Goal: Information Seeking & Learning: Learn about a topic

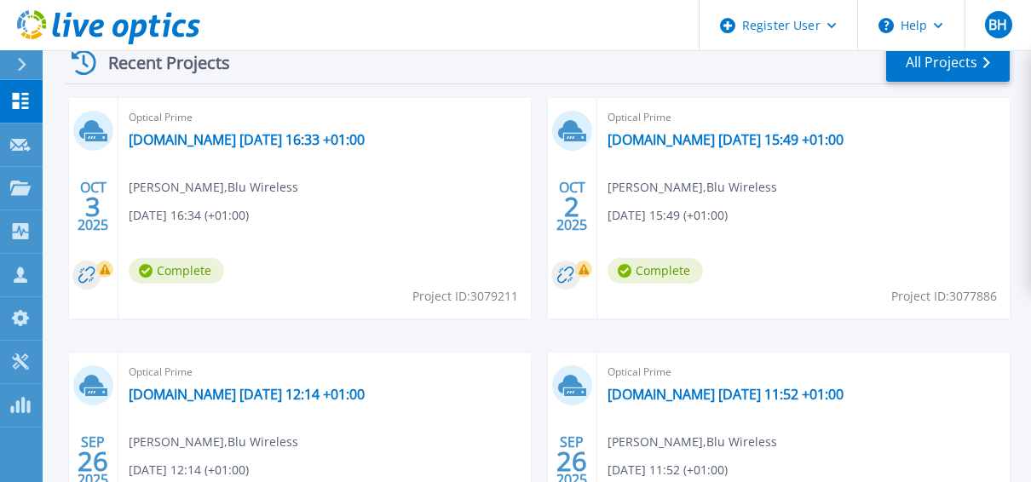
scroll to position [490, 0]
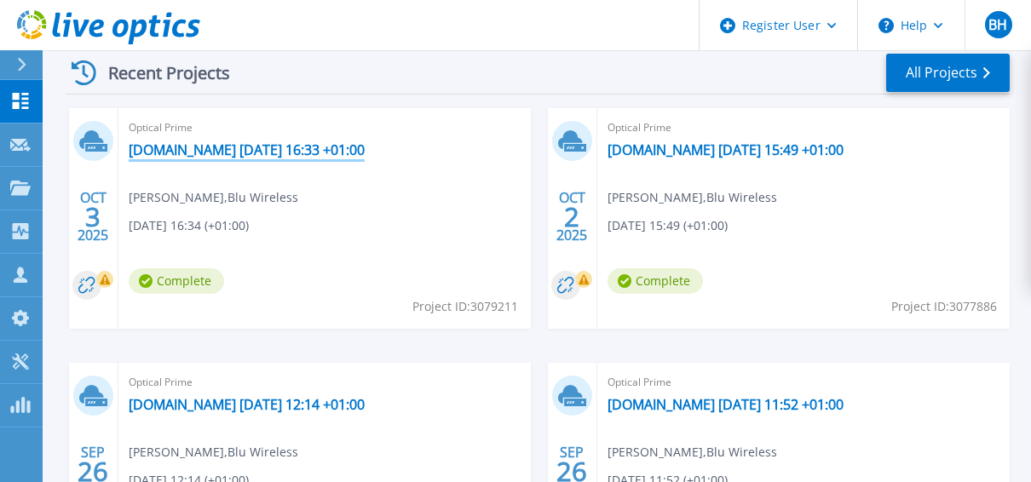
click at [365, 143] on link "[DOMAIN_NAME] [DATE] 16:33 +01:00" at bounding box center [247, 149] width 236 height 17
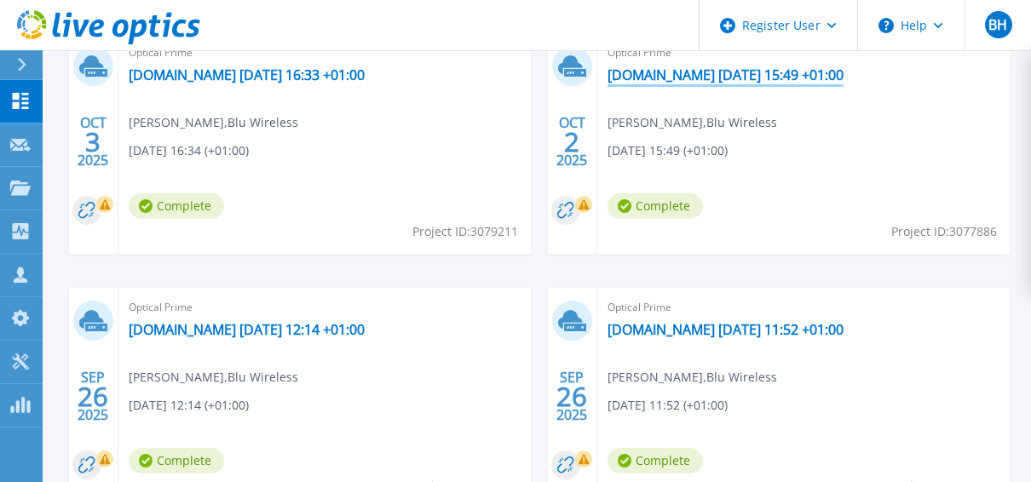
scroll to position [564, 0]
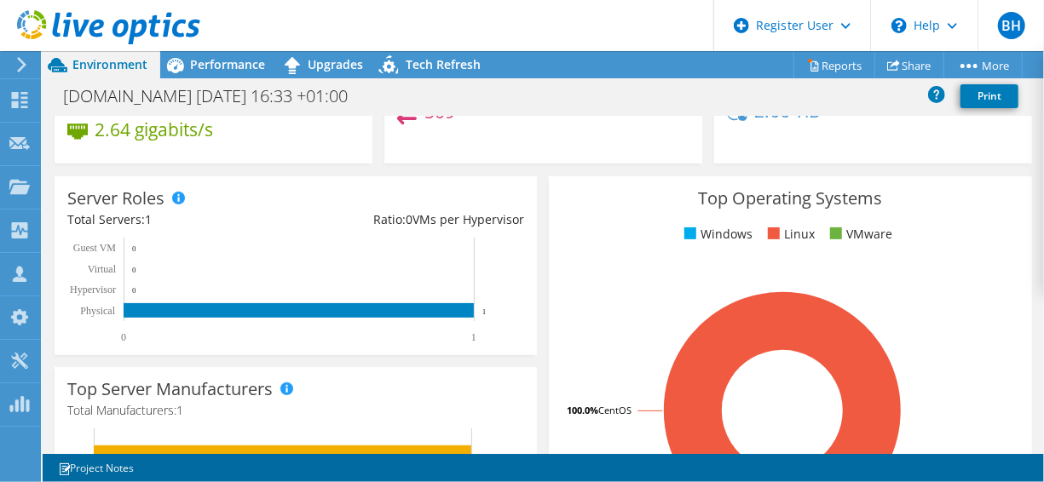
scroll to position [18, 0]
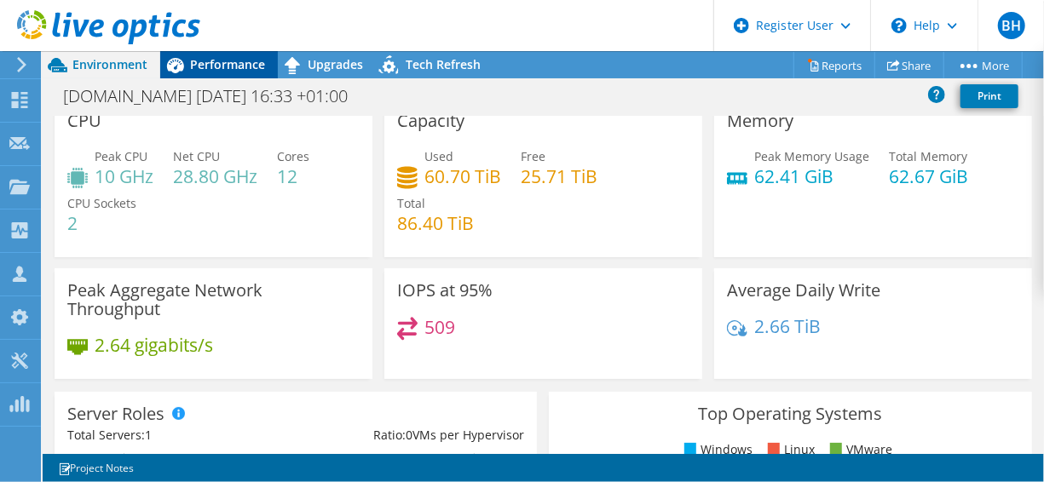
click at [224, 65] on span "Performance" at bounding box center [227, 64] width 75 height 16
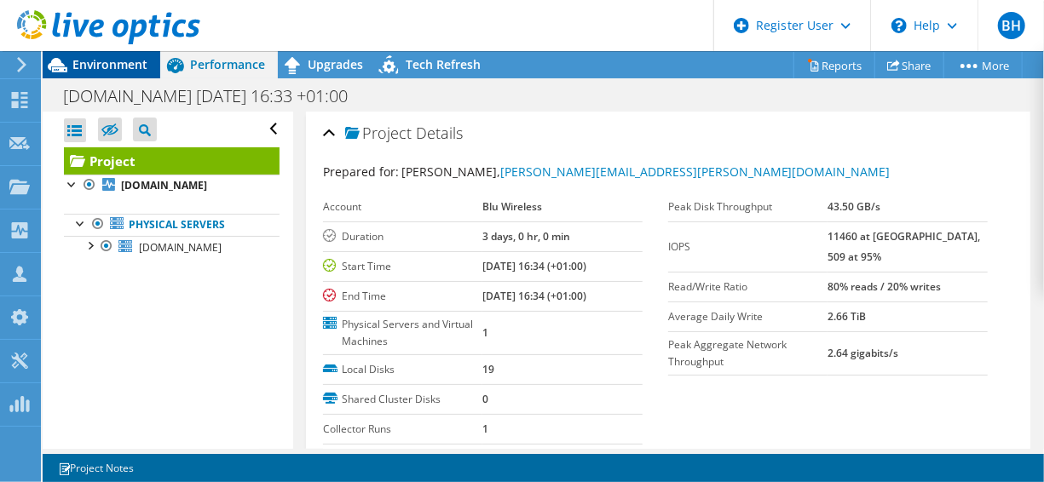
click at [110, 65] on span "Environment" at bounding box center [109, 64] width 75 height 16
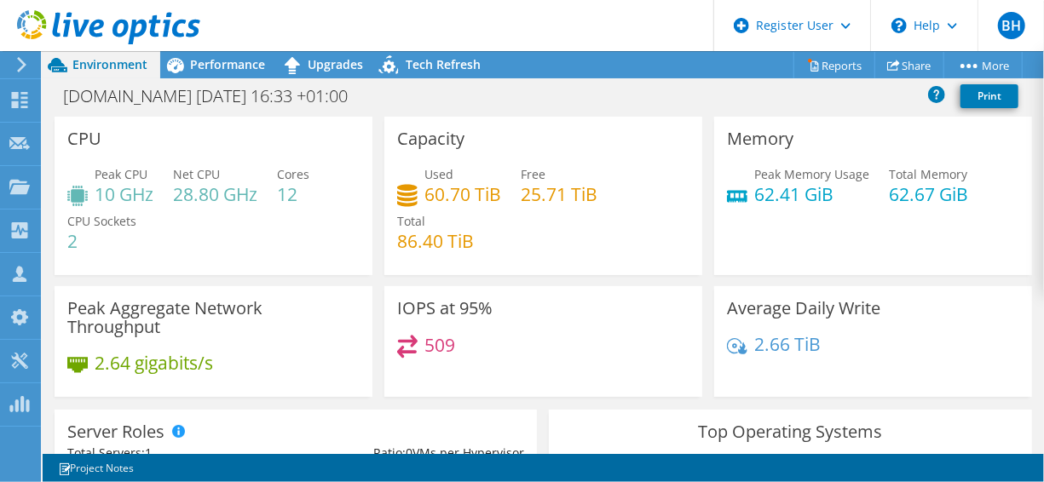
scroll to position [20, 0]
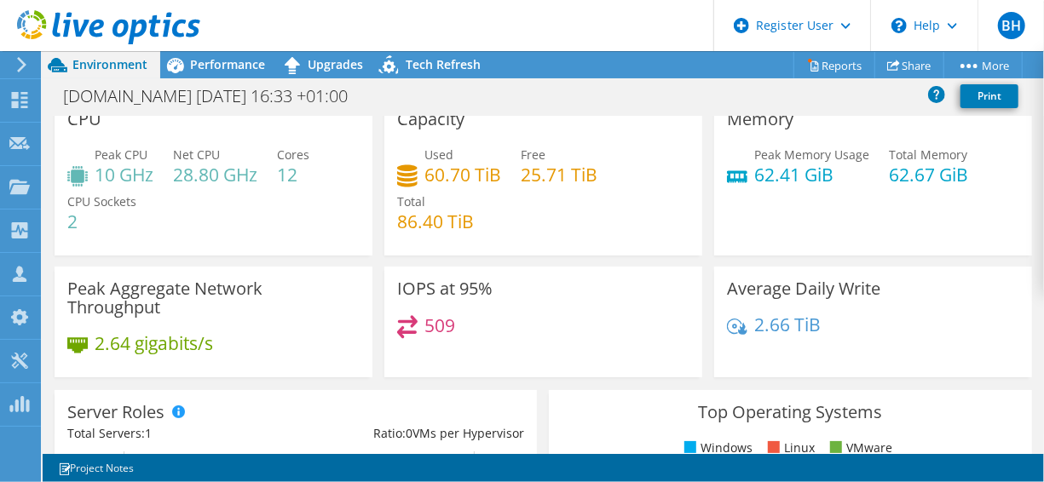
click at [378, 339] on div "IOPS at 95% 509" at bounding box center [543, 322] width 330 height 111
click at [345, 418] on div "Server Roles Physical Servers represent bare metal servers that were targets of…" at bounding box center [296, 479] width 482 height 179
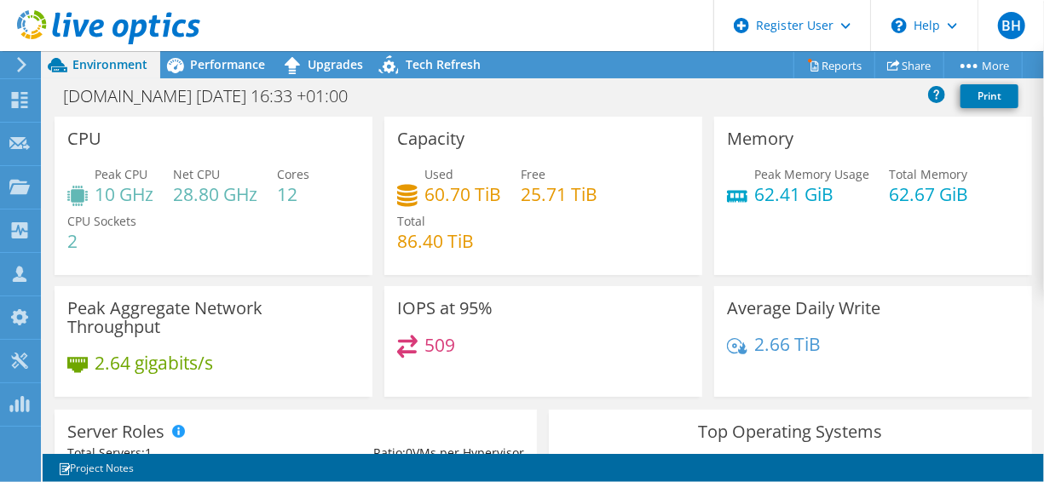
scroll to position [0, 0]
drag, startPoint x: 396, startPoint y: 242, endPoint x: 451, endPoint y: 263, distance: 58.6
click at [451, 263] on div "Used 60.70 TiB Free 25.71 TiB Total 86.40 TiB" at bounding box center [543, 216] width 292 height 102
click at [852, 348] on div "2.66 TiB" at bounding box center [873, 353] width 292 height 36
drag, startPoint x: 183, startPoint y: 195, endPoint x: 197, endPoint y: 199, distance: 14.3
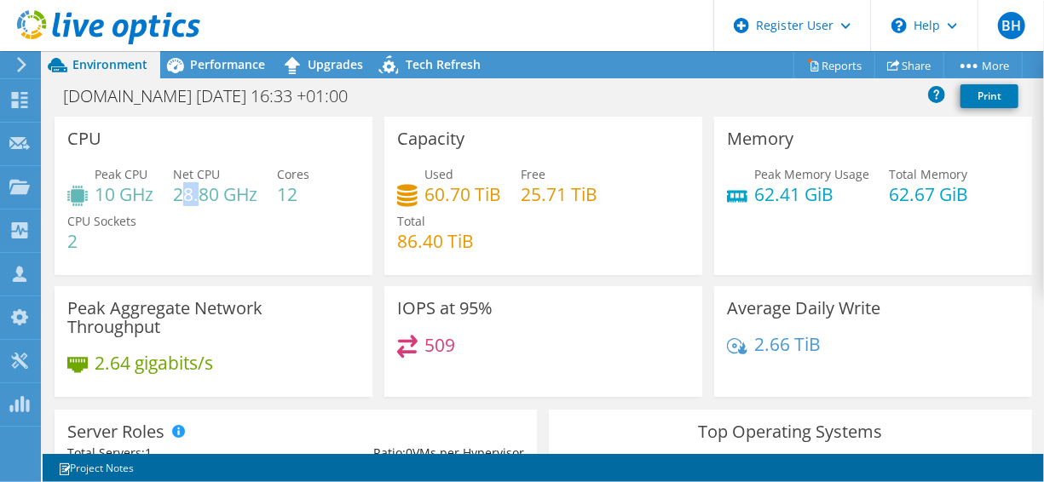
click at [197, 199] on h4 "28.80 GHz" at bounding box center [215, 194] width 84 height 19
drag, startPoint x: 197, startPoint y: 199, endPoint x: 193, endPoint y: 218, distance: 19.1
click at [193, 218] on div "Peak CPU 10 GHz Net CPU 28.80 GHz Cores 12 CPU Sockets 2" at bounding box center [213, 216] width 292 height 102
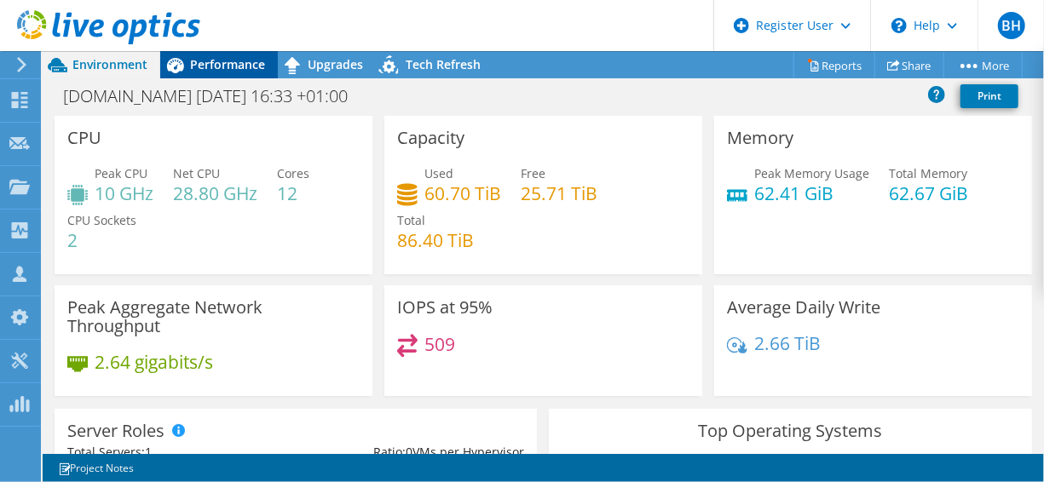
click at [221, 63] on span "Performance" at bounding box center [227, 64] width 75 height 16
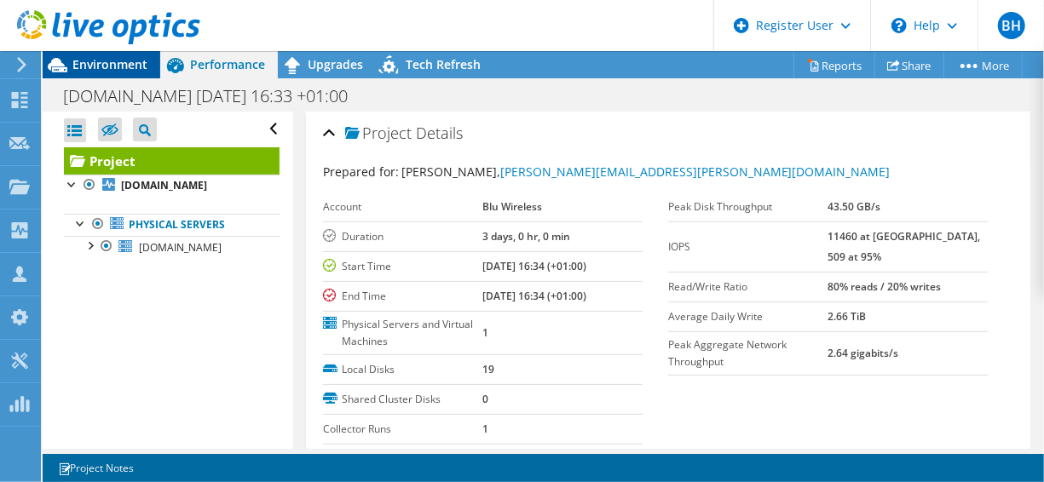
click at [91, 68] on span "Environment" at bounding box center [109, 64] width 75 height 16
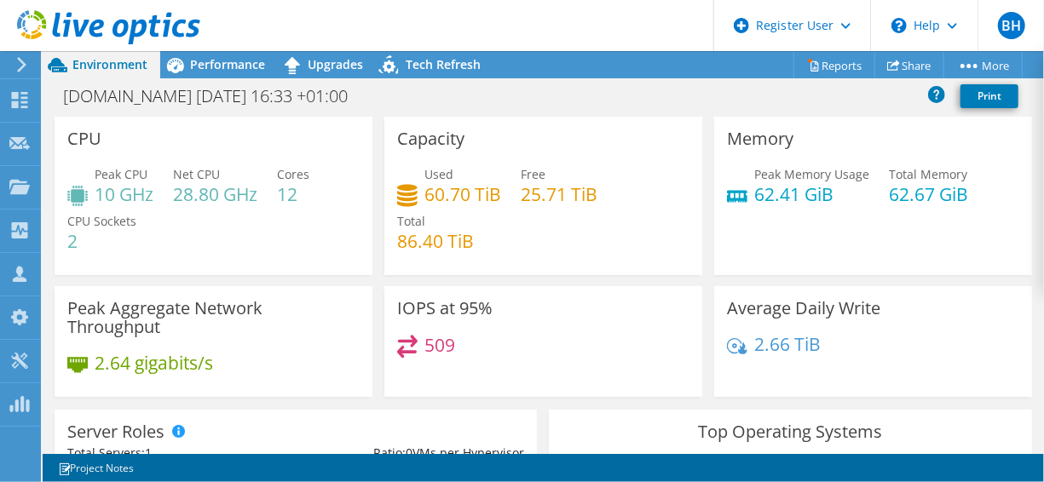
click at [361, 216] on div "CPU Peak CPU 10 GHz Net CPU 28.80 GHz Cores 12 CPU Sockets 2" at bounding box center [214, 196] width 318 height 159
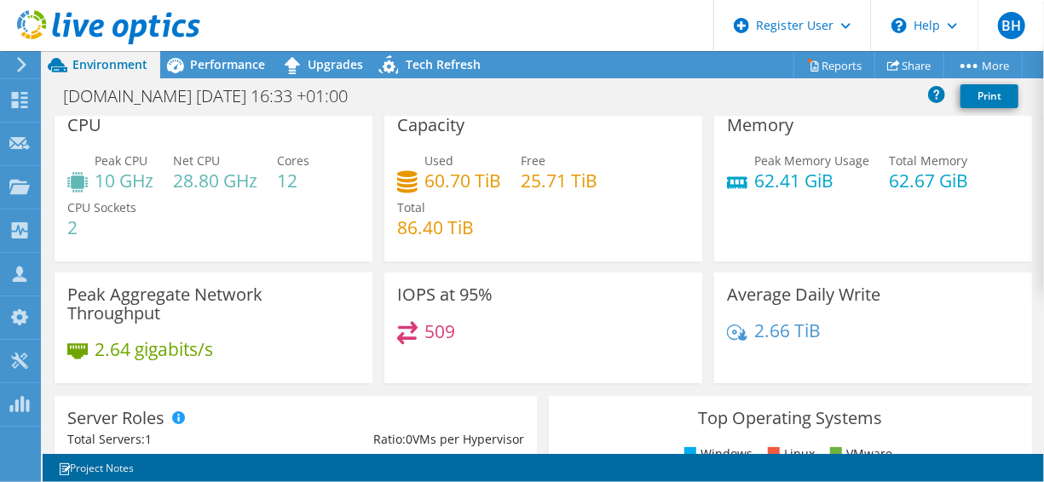
scroll to position [13, 0]
click at [417, 268] on div "Capacity Used 60.70 TiB Free 25.71 TiB Total 86.40 TiB" at bounding box center [543, 189] width 330 height 170
drag, startPoint x: 232, startPoint y: 348, endPoint x: 84, endPoint y: 353, distance: 148.4
click at [84, 353] on div "2.64 gigabits/s" at bounding box center [213, 359] width 292 height 36
drag, startPoint x: 84, startPoint y: 353, endPoint x: 212, endPoint y: 77, distance: 304.7
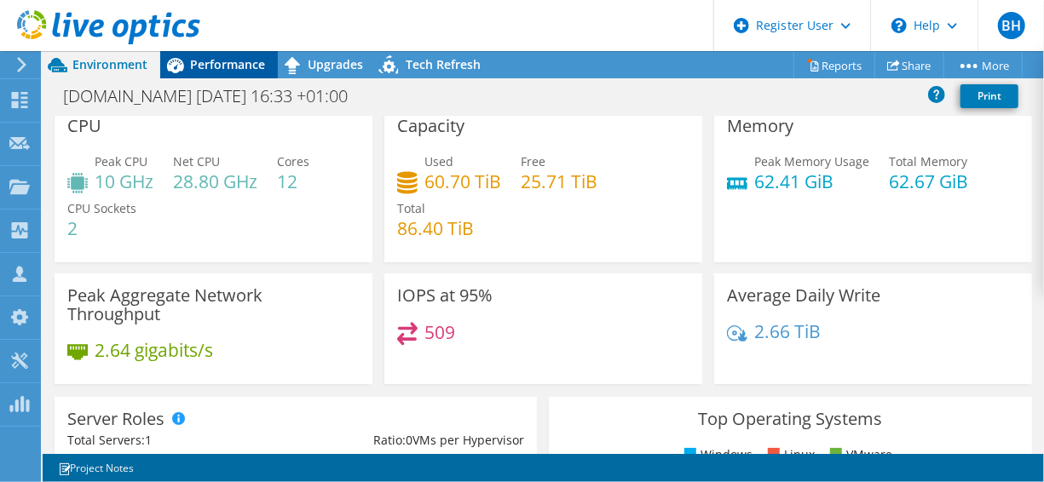
click at [212, 77] on div "Performance" at bounding box center [219, 64] width 118 height 27
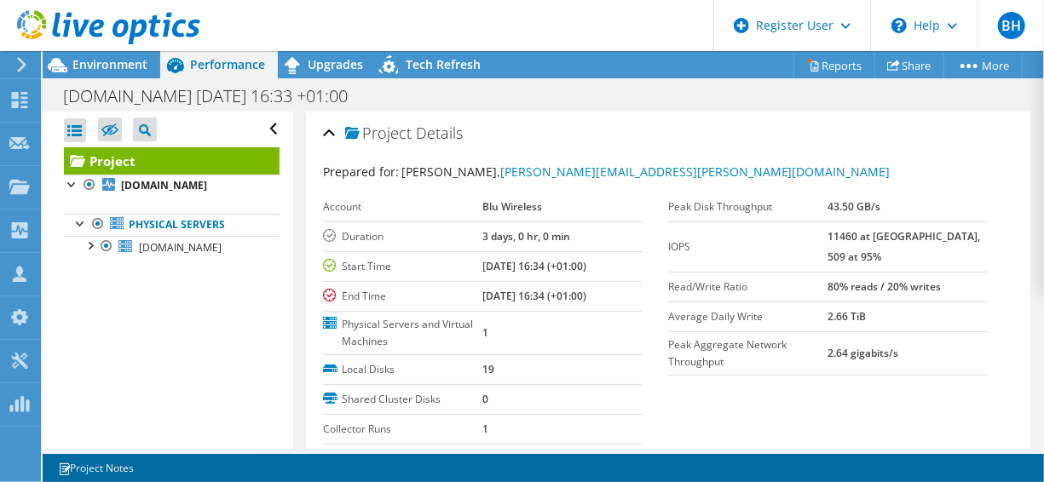
click at [212, 67] on span "Performance" at bounding box center [227, 64] width 75 height 16
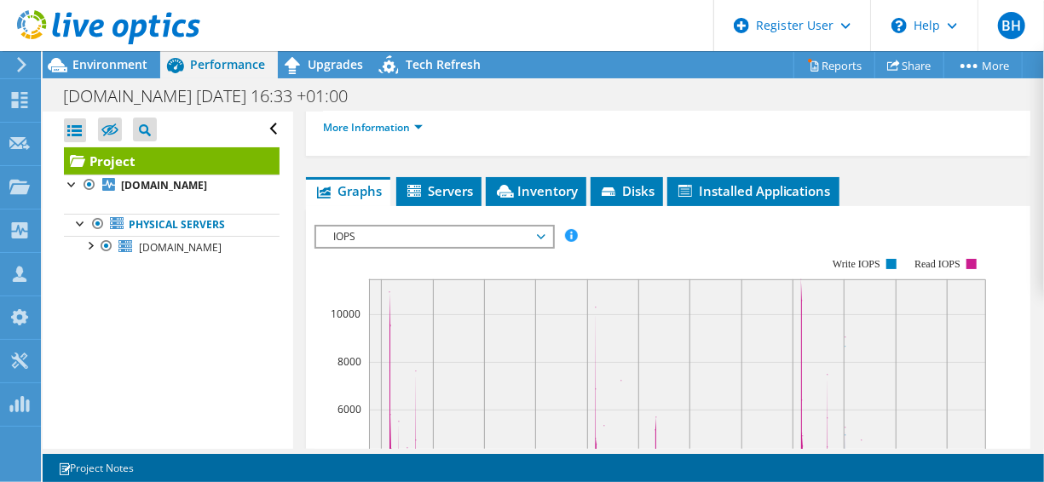
scroll to position [400, 0]
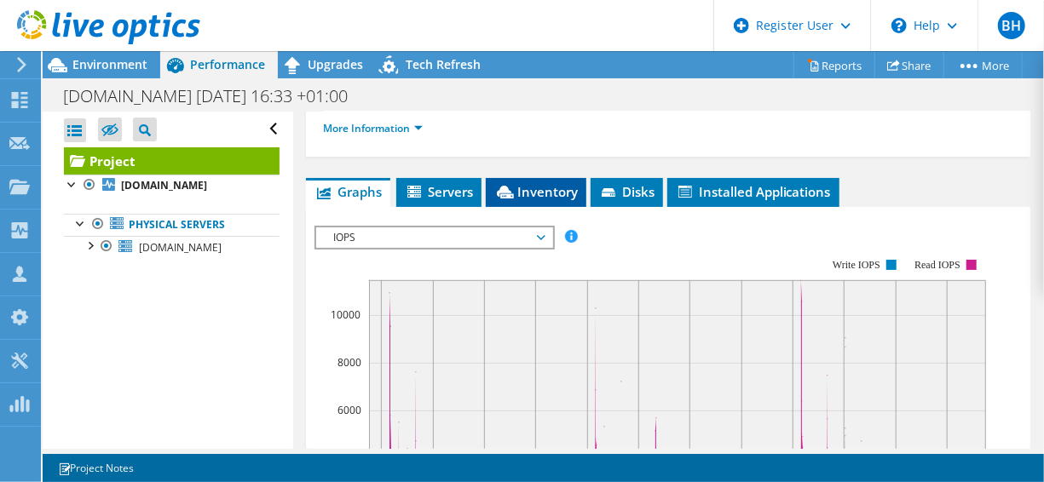
click at [557, 193] on span "Inventory" at bounding box center [536, 191] width 84 height 17
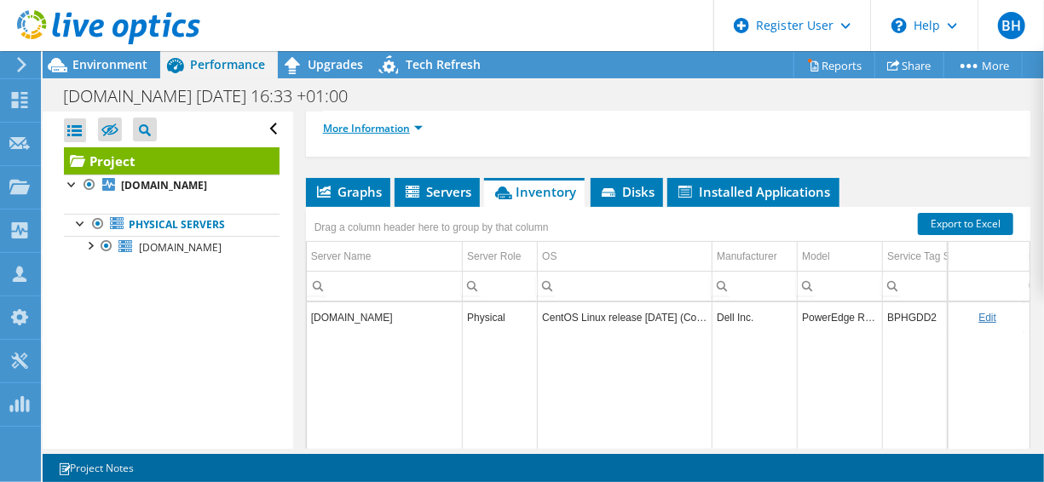
click at [357, 124] on link "More Information" at bounding box center [373, 128] width 100 height 14
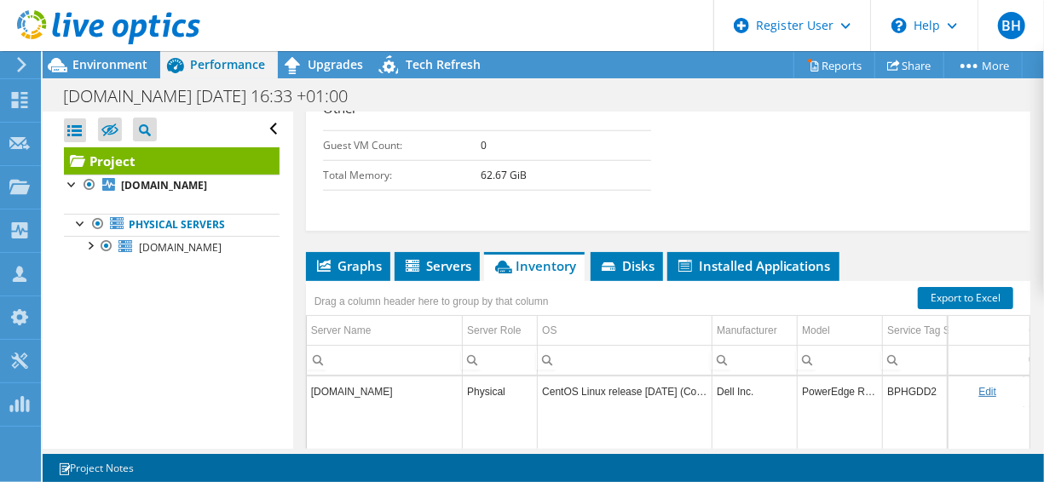
scroll to position [803, 0]
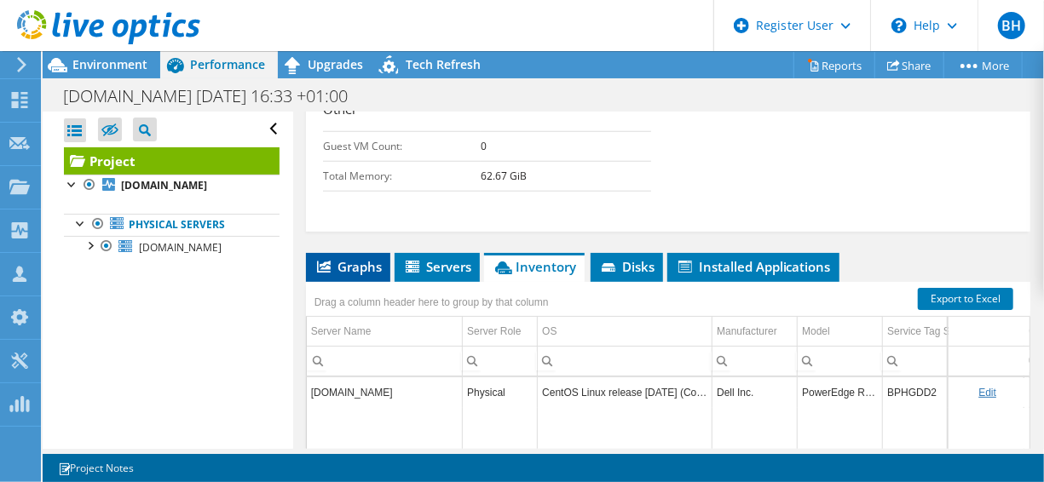
click at [349, 258] on span "Graphs" at bounding box center [347, 266] width 67 height 17
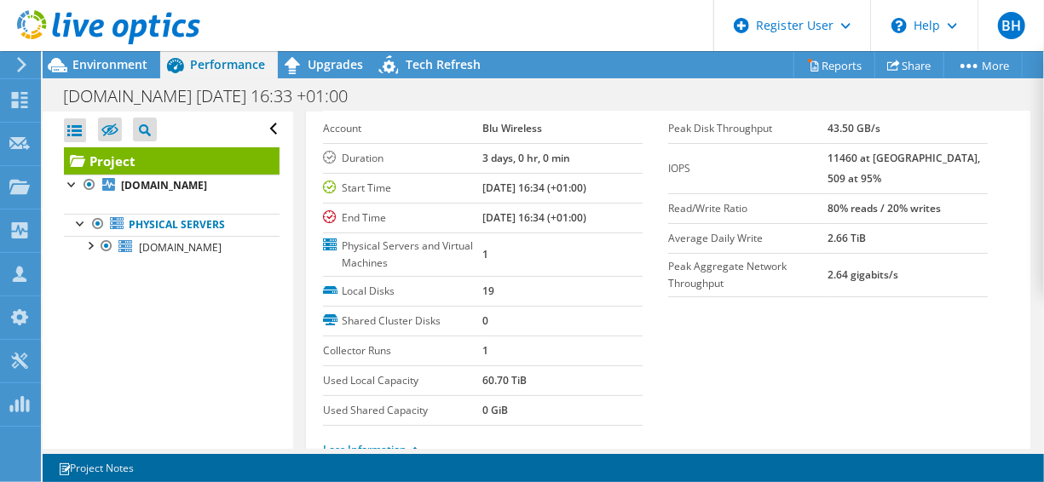
scroll to position [58, 0]
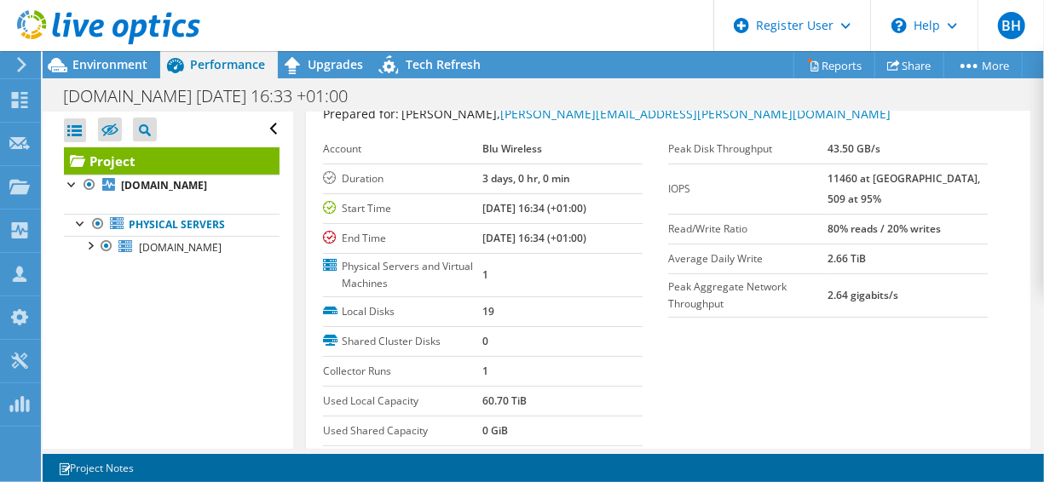
click at [841, 178] on b "11460 at [GEOGRAPHIC_DATA], 509 at 95%" at bounding box center [904, 188] width 153 height 35
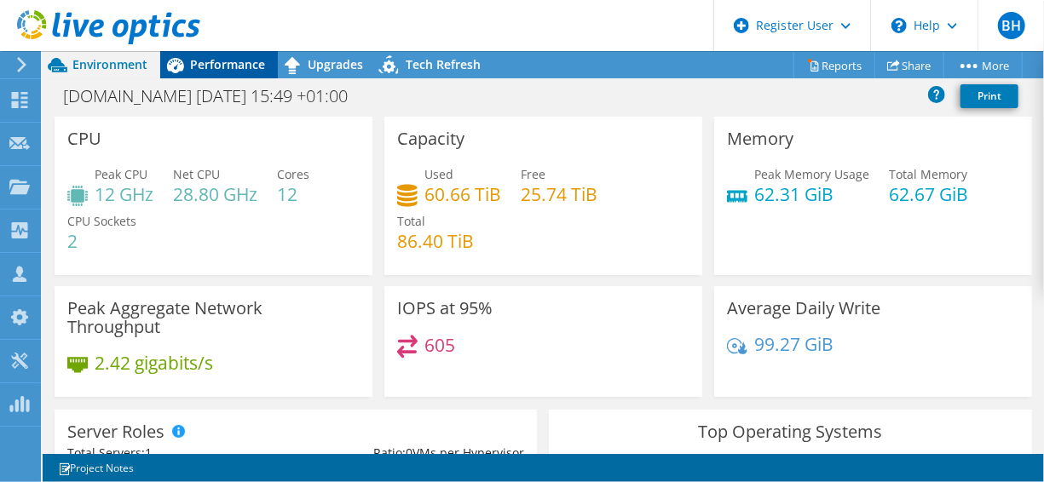
click at [215, 68] on span "Performance" at bounding box center [227, 64] width 75 height 16
